Goal: Find specific page/section: Find specific page/section

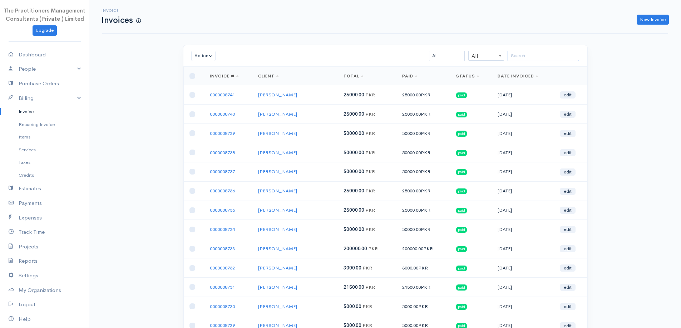
click at [561, 58] on input "search" at bounding box center [542, 56] width 71 height 10
paste input "[PERSON_NAME]"
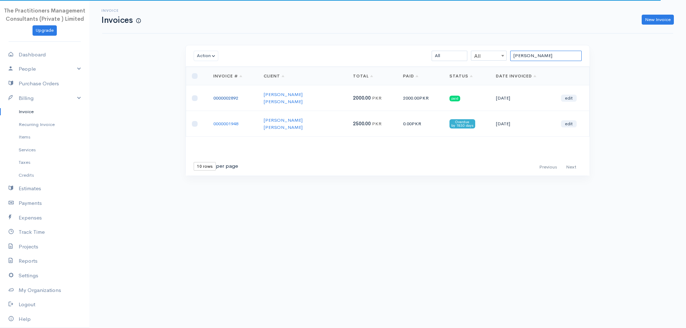
type input "[PERSON_NAME]"
click at [216, 96] on link "0000002892" at bounding box center [225, 98] width 25 height 6
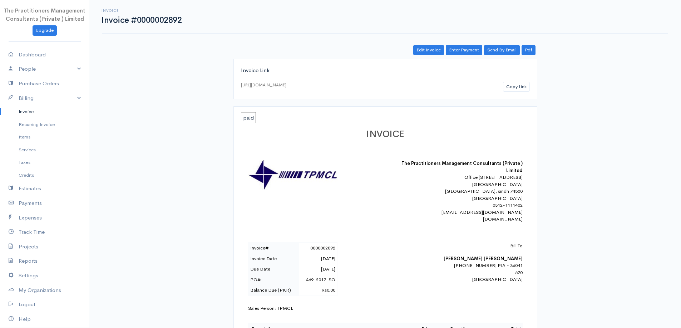
click at [44, 109] on link "Invoice" at bounding box center [44, 111] width 89 height 13
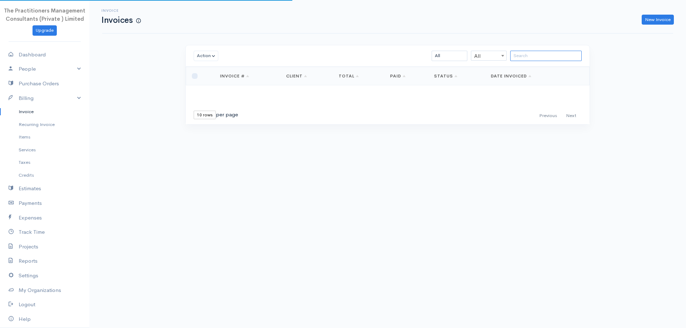
click at [543, 59] on input "search" at bounding box center [545, 56] width 71 height 10
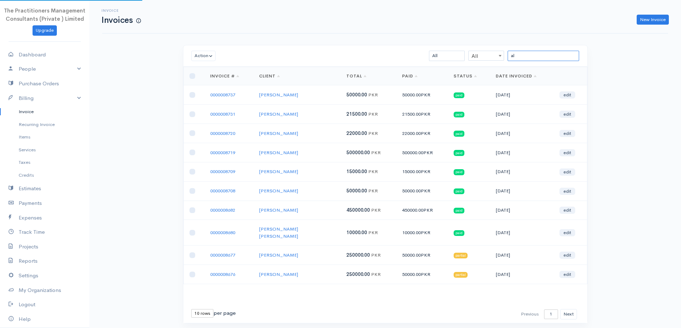
type input "a"
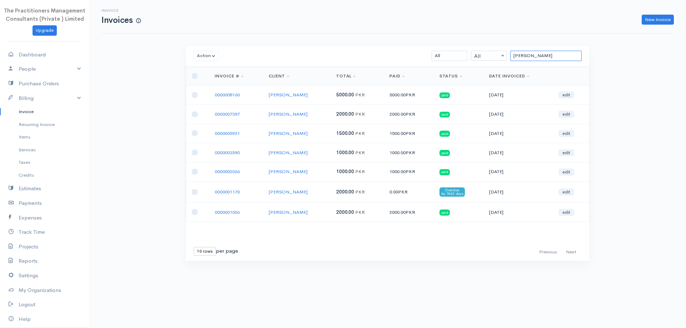
type input "[PERSON_NAME]"
click at [233, 90] on td "0000008160" at bounding box center [236, 94] width 54 height 19
click at [231, 96] on link "0000008160" at bounding box center [227, 95] width 25 height 6
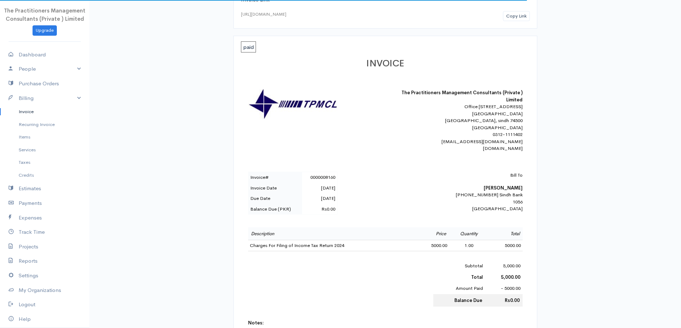
scroll to position [71, 0]
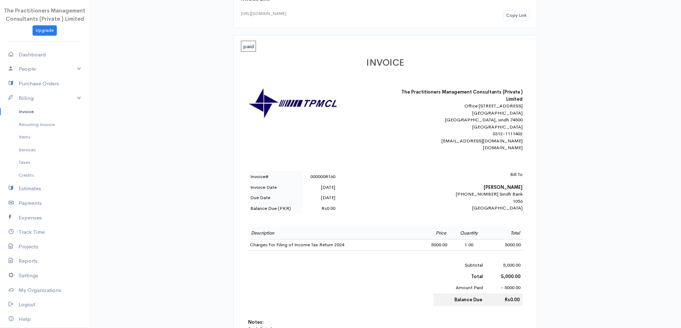
click at [36, 112] on link "Invoice" at bounding box center [44, 111] width 89 height 13
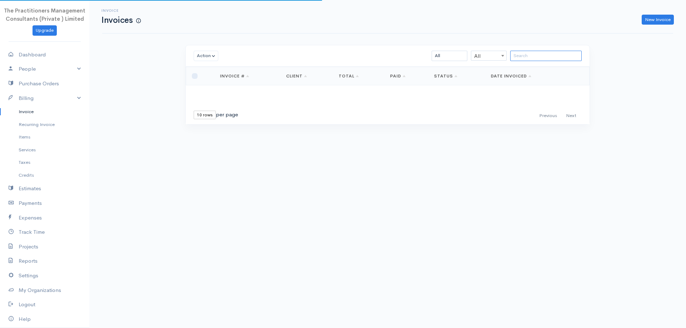
click at [544, 54] on input "search" at bounding box center [545, 56] width 71 height 10
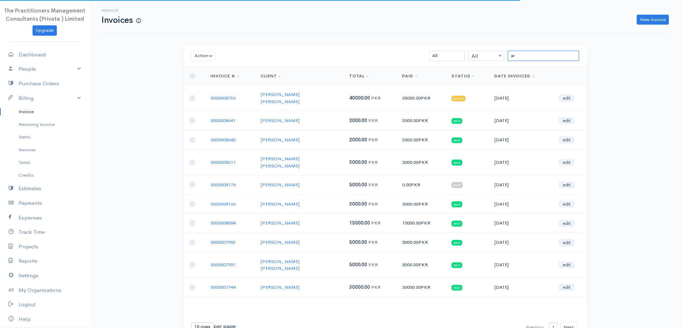
type input "a"
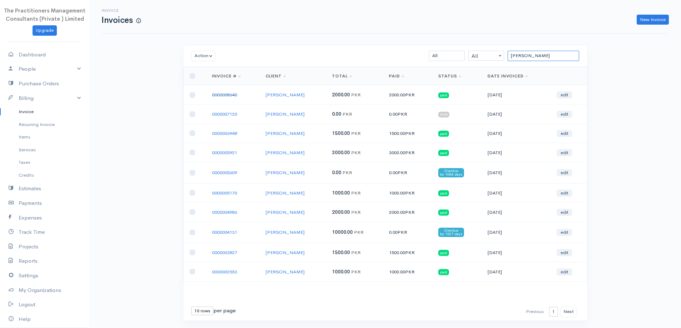
type input "[PERSON_NAME]"
click at [233, 94] on link "0000008640" at bounding box center [224, 95] width 25 height 6
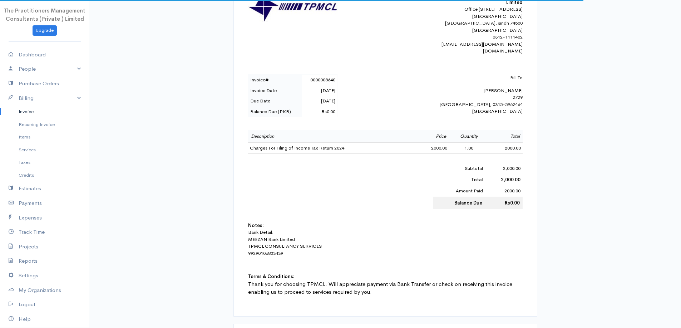
scroll to position [179, 0]
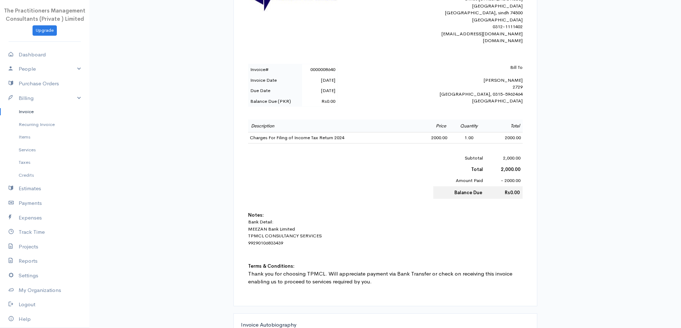
click at [26, 110] on link "Invoice" at bounding box center [44, 111] width 89 height 13
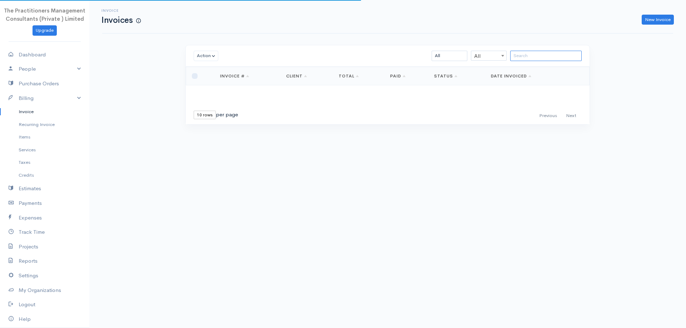
click at [548, 57] on input "search" at bounding box center [545, 56] width 71 height 10
paste input "[PERSON_NAME] [PERSON_NAME]"
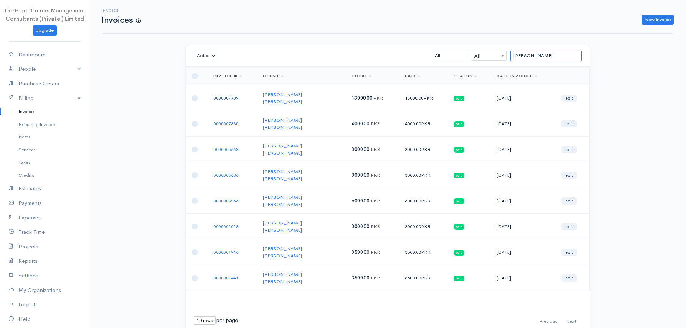
type input "[PERSON_NAME]"
click at [228, 97] on link "0000007709" at bounding box center [225, 98] width 25 height 6
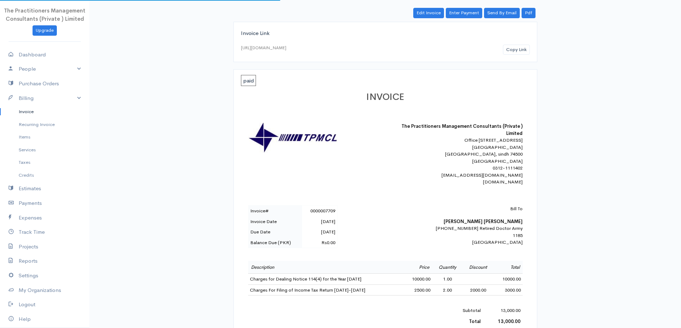
scroll to position [107, 0]
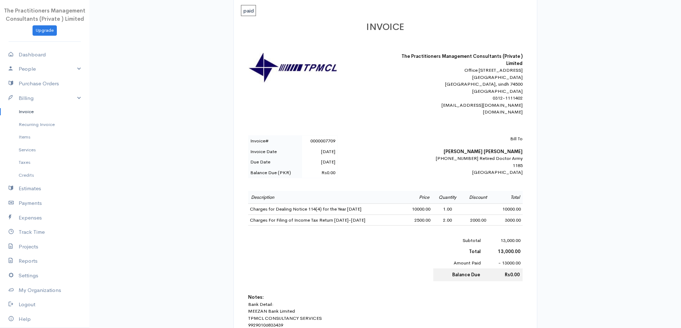
click at [499, 155] on b "[PERSON_NAME] [PERSON_NAME]" at bounding box center [482, 152] width 79 height 6
copy b "[PERSON_NAME] [PERSON_NAME]"
click at [55, 110] on link "Invoice" at bounding box center [44, 111] width 89 height 13
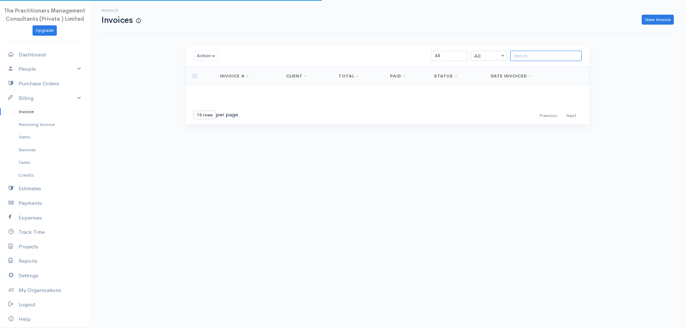
click at [555, 54] on input "search" at bounding box center [545, 56] width 71 height 10
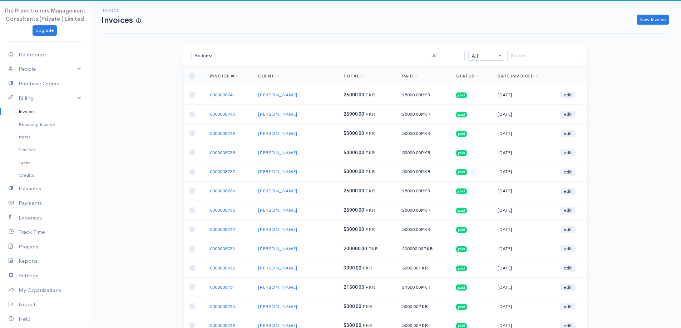
paste input "[PERSON_NAME] [PERSON_NAME]"
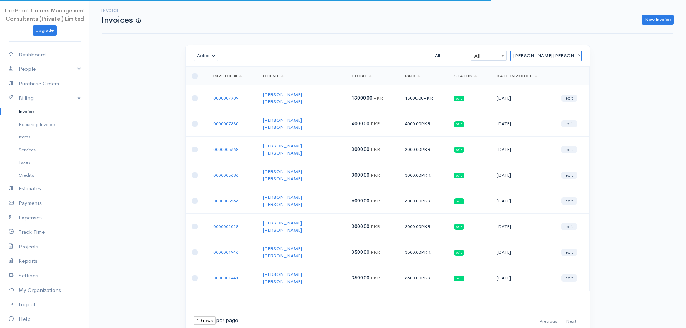
type input "[PERSON_NAME] [PERSON_NAME]"
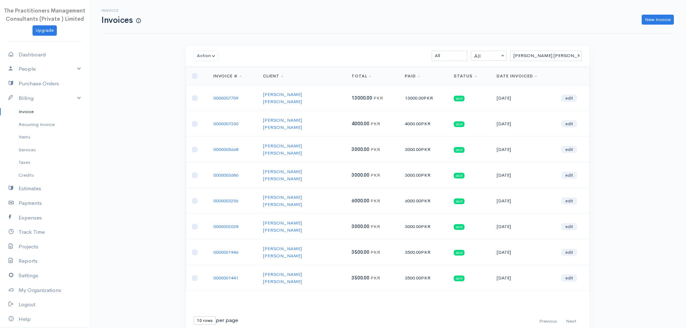
click at [230, 118] on td "0000007330" at bounding box center [233, 124] width 50 height 26
click at [230, 121] on link "0000007330" at bounding box center [225, 124] width 25 height 6
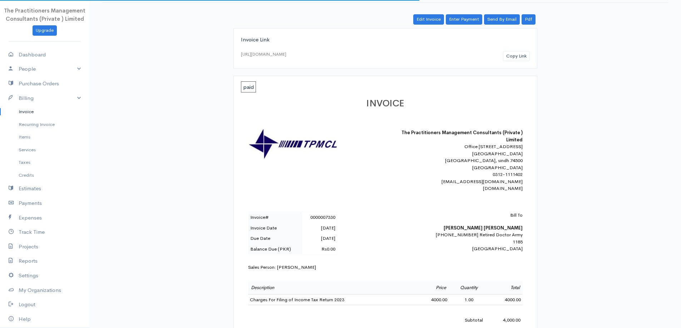
scroll to position [71, 0]
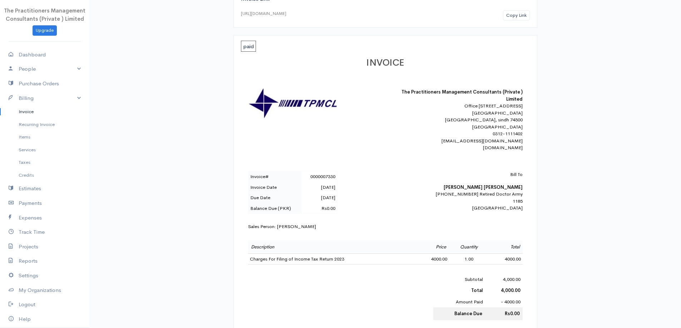
click at [25, 113] on link "Invoice" at bounding box center [44, 111] width 89 height 13
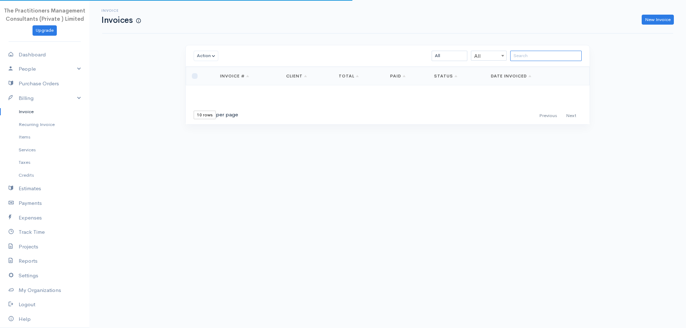
click at [516, 52] on input "search" at bounding box center [545, 56] width 71 height 10
paste input "[PERSON_NAME]"
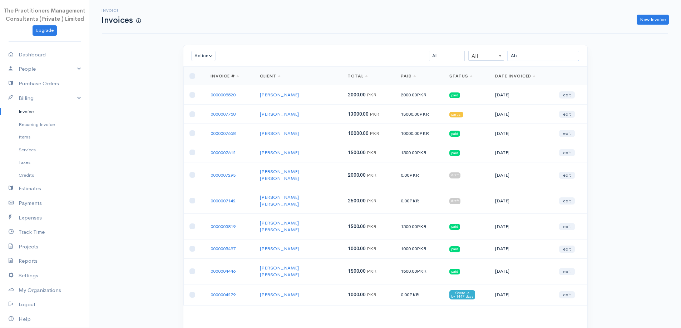
type input "A"
paste input "[PERSON_NAME]"
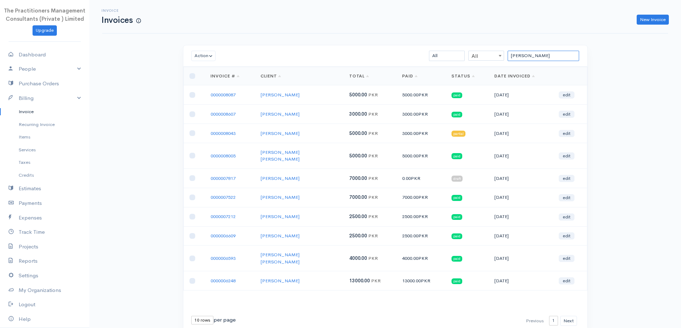
type input "[PERSON_NAME]"
click at [213, 98] on td "0000008087" at bounding box center [230, 94] width 50 height 19
click at [216, 95] on link "0000008087" at bounding box center [222, 95] width 25 height 6
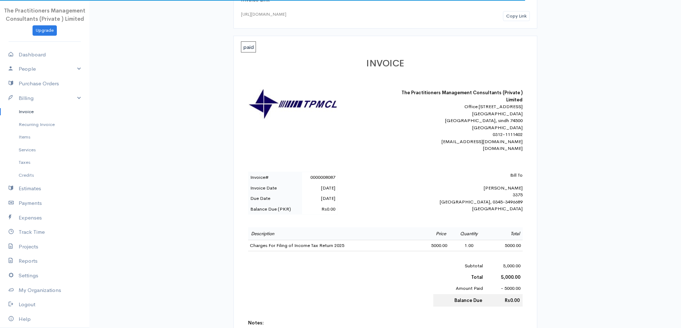
scroll to position [71, 0]
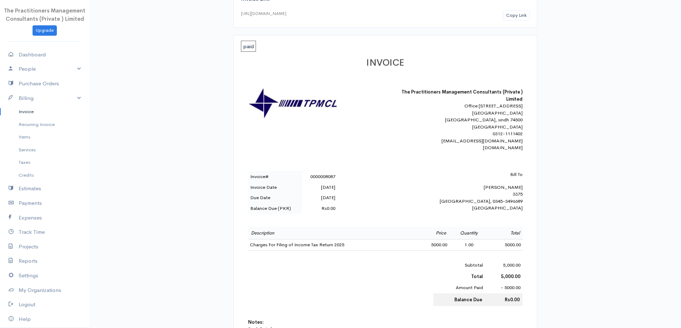
click at [39, 110] on link "Invoice" at bounding box center [44, 111] width 89 height 13
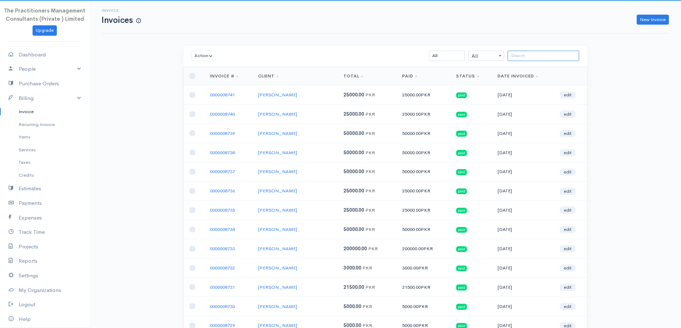
click at [514, 51] on input "search" at bounding box center [542, 56] width 71 height 10
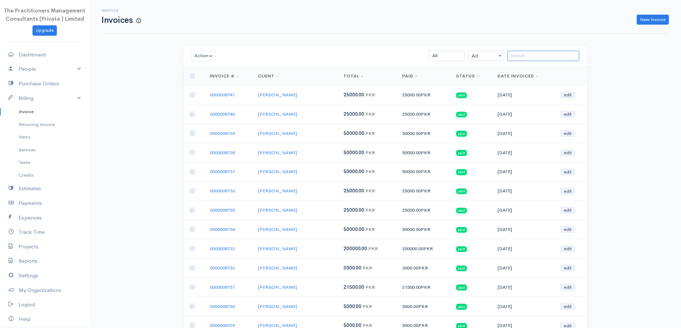
paste input "[PERSON_NAME]"
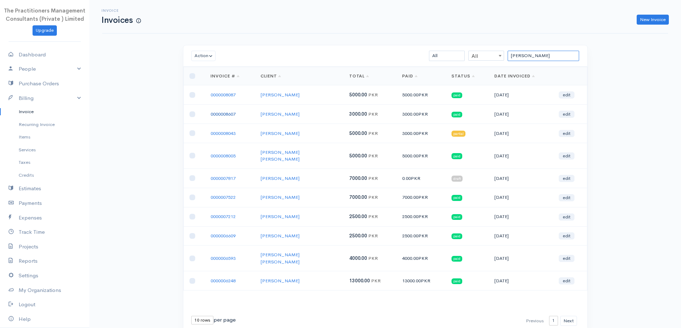
type input "[PERSON_NAME]"
click at [224, 115] on link "0000008607" at bounding box center [222, 114] width 25 height 6
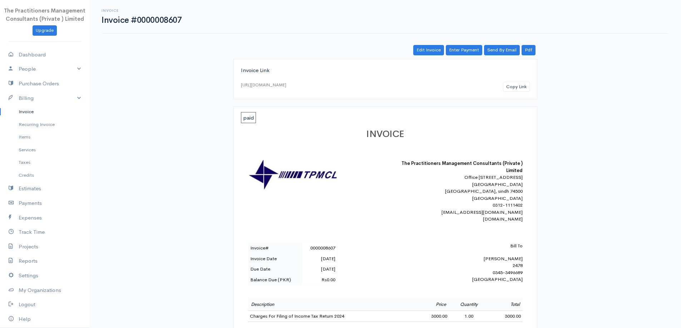
click at [59, 116] on link "Invoice" at bounding box center [44, 111] width 89 height 13
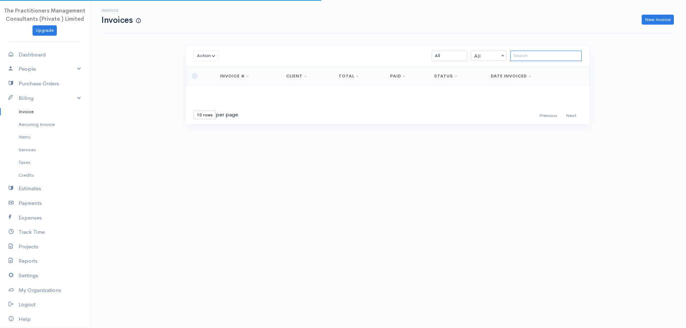
click at [569, 53] on input "search" at bounding box center [545, 56] width 71 height 10
paste input "[PERSON_NAME] [PERSON_NAME]"
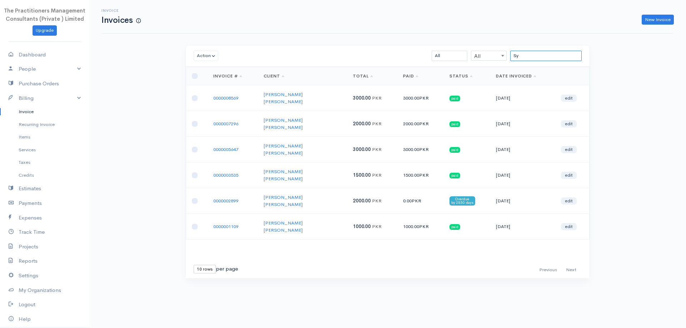
type input "S"
paste input "[PERSON_NAME]"
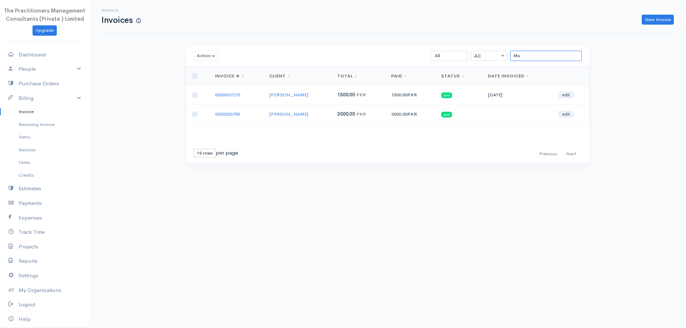
type input "M"
paste input "[PERSON_NAME]"
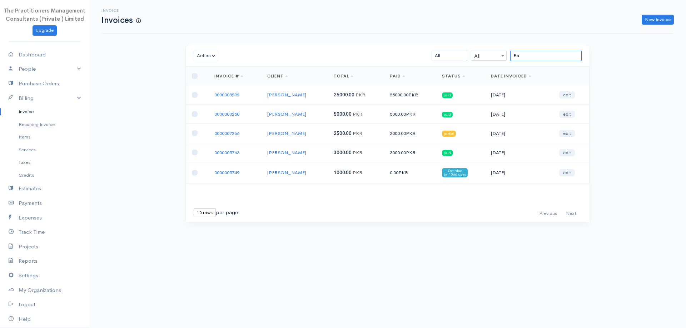
type input "B"
paste input "[PERSON_NAME]"
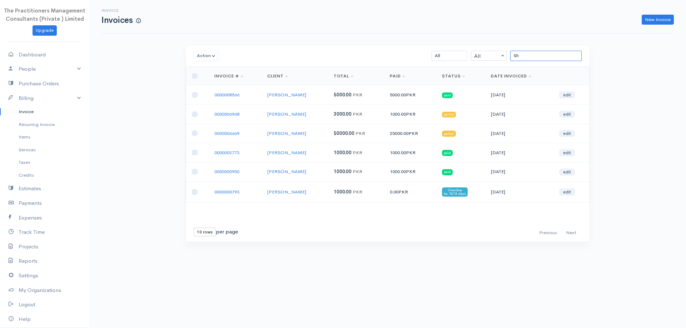
type input "S"
paste input "[PERSON_NAME]"
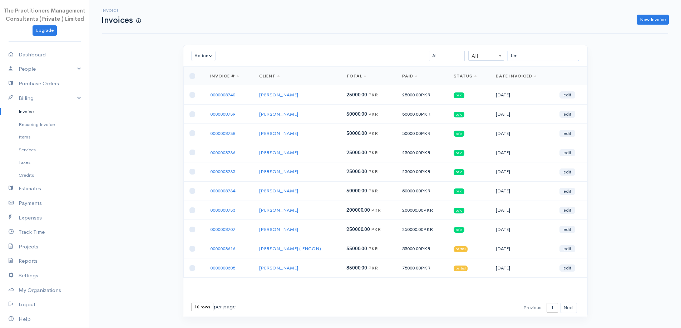
type input "U"
paste input "[PERSON_NAME]"
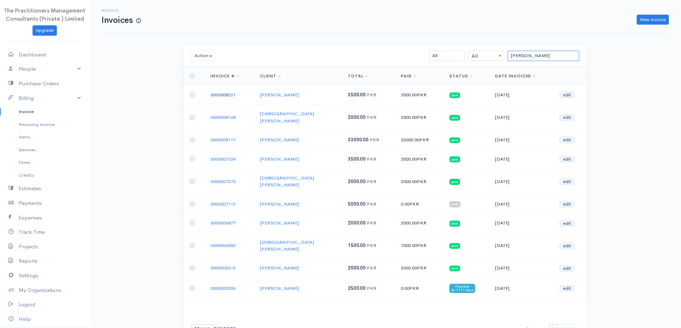
type input "[PERSON_NAME]"
click at [223, 97] on link "0000008221" at bounding box center [222, 95] width 25 height 6
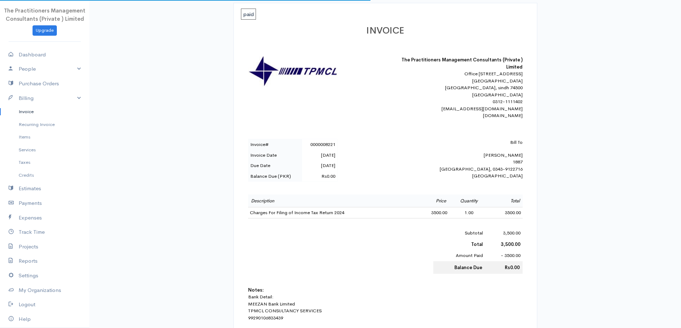
scroll to position [107, 0]
